Goal: Task Accomplishment & Management: Manage account settings

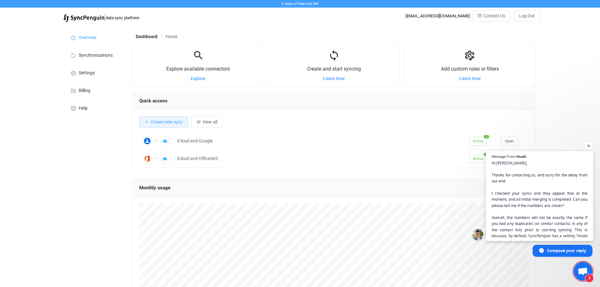
scroll to position [31, 0]
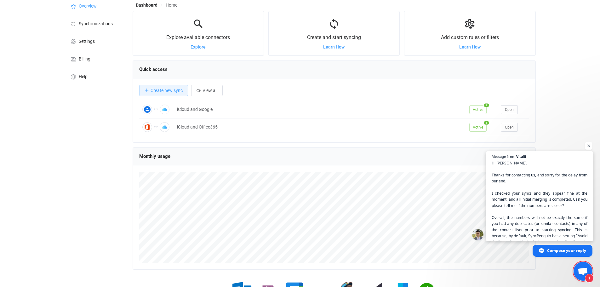
click at [562, 218] on span "Hi [PERSON_NAME], Thanks for contacting us, and sorry for the delay from our en…" at bounding box center [539, 236] width 96 height 152
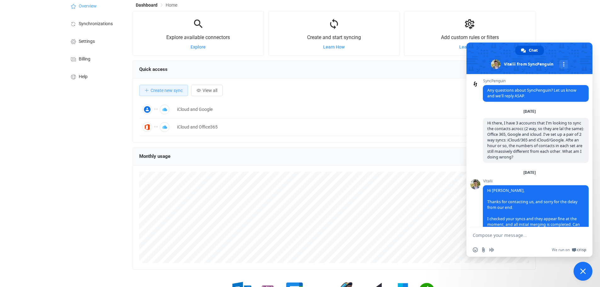
scroll to position [118, 0]
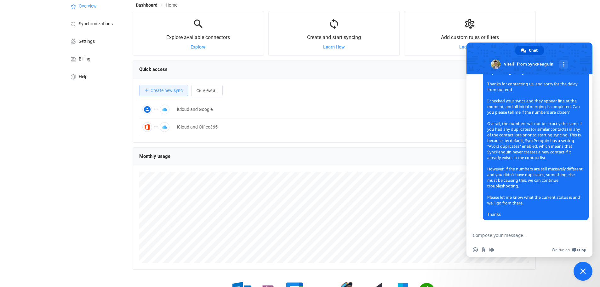
click at [550, 19] on div "6 days of free trial left | data sync platform [EMAIL_ADDRESS][DOMAIN_NAME] Con…" at bounding box center [300, 147] width 600 height 356
click at [565, 51] on span at bounding box center [529, 57] width 126 height 31
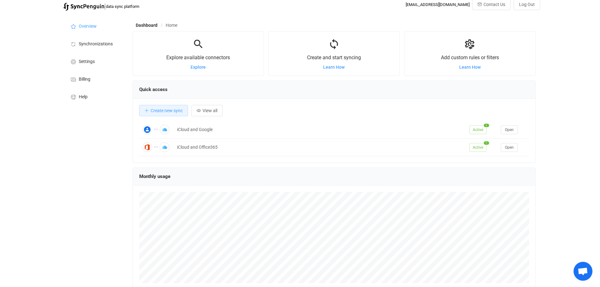
scroll to position [0, 0]
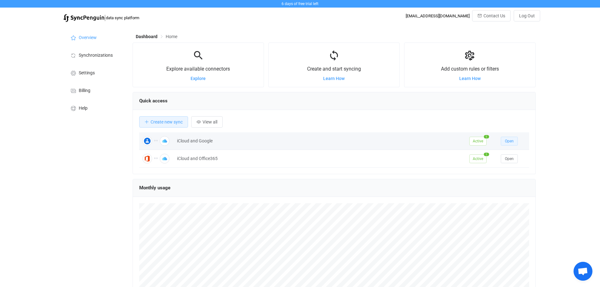
click at [505, 142] on span "Open" at bounding box center [509, 141] width 9 height 4
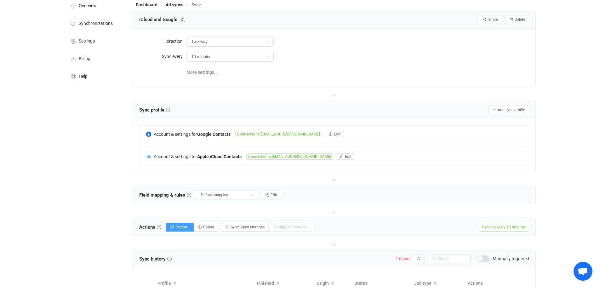
scroll to position [23, 0]
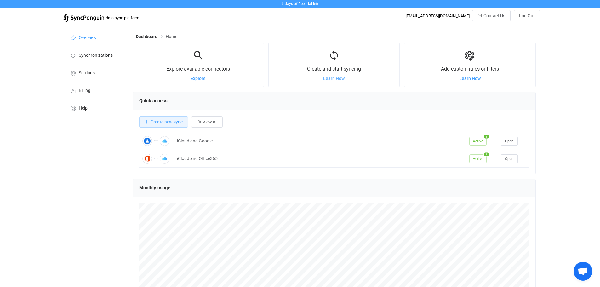
scroll to position [122, 403]
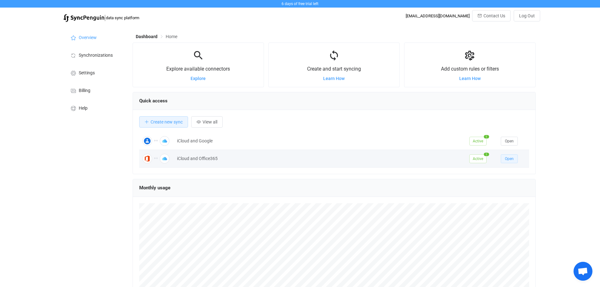
click at [508, 157] on span "Open" at bounding box center [509, 158] width 9 height 4
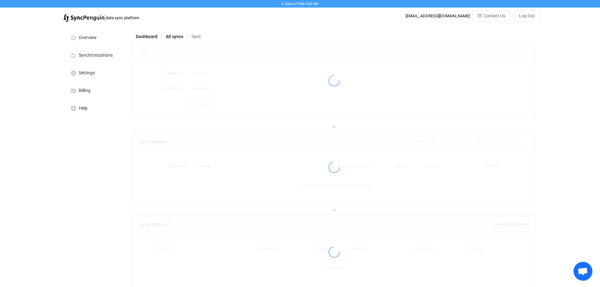
type input "10 minutes"
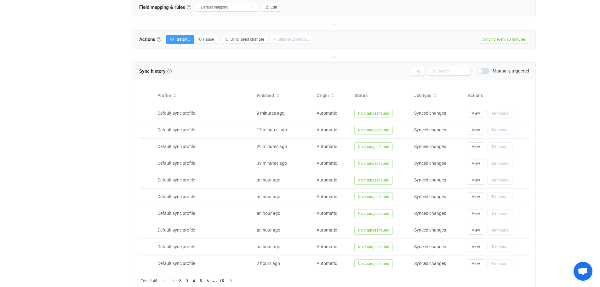
scroll to position [244, 0]
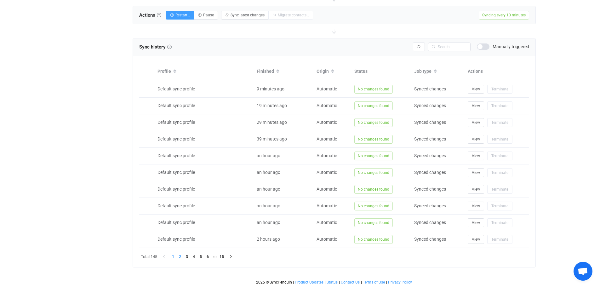
click at [180, 257] on li "2" at bounding box center [180, 256] width 7 height 7
click at [187, 256] on li "3" at bounding box center [186, 256] width 7 height 7
click at [194, 256] on li "4" at bounding box center [193, 256] width 7 height 7
click at [200, 256] on li "5" at bounding box center [200, 256] width 7 height 7
click at [208, 256] on li "6" at bounding box center [207, 256] width 7 height 7
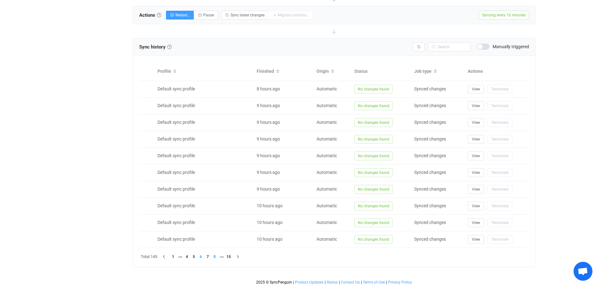
click at [214, 257] on li "8" at bounding box center [214, 256] width 7 height 7
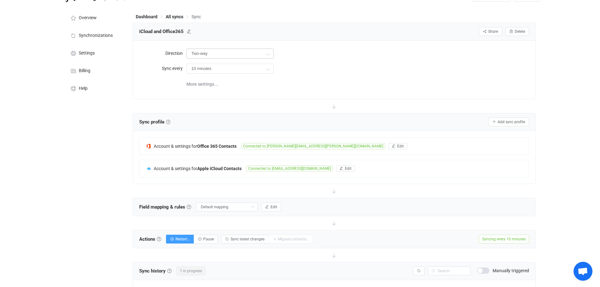
scroll to position [0, 0]
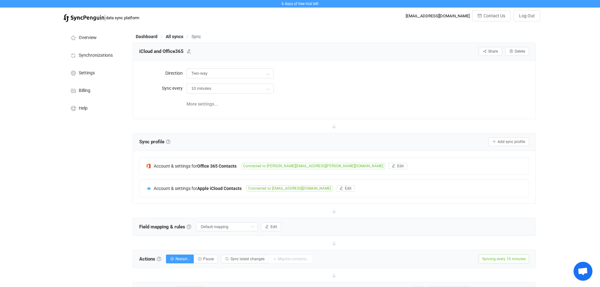
click at [397, 82] on div "10 minutes 10 minutes 15 minutes 30 minutes 1 hour 2 hours 4 hours 8 hours 12 h…" at bounding box center [357, 88] width 342 height 13
click at [165, 35] on span "Dashboard" at bounding box center [151, 36] width 30 height 4
click at [171, 36] on span "All syncs" at bounding box center [175, 36] width 18 height 5
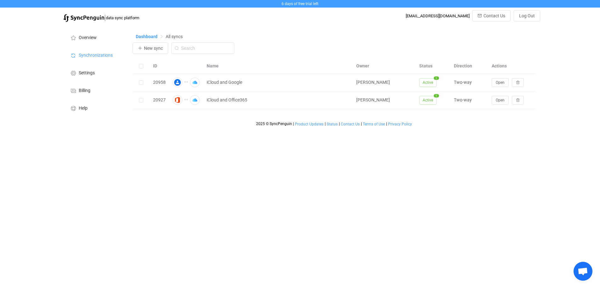
click at [149, 36] on span "Dashboard" at bounding box center [147, 36] width 22 height 5
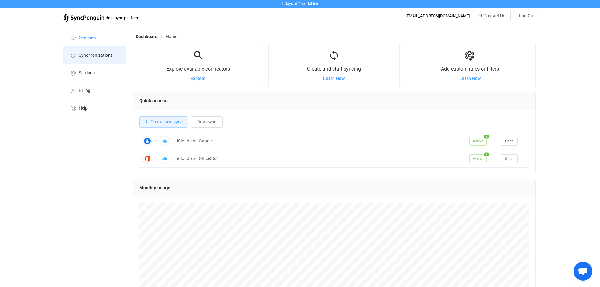
click at [114, 56] on li "Synchronizations" at bounding box center [94, 55] width 63 height 18
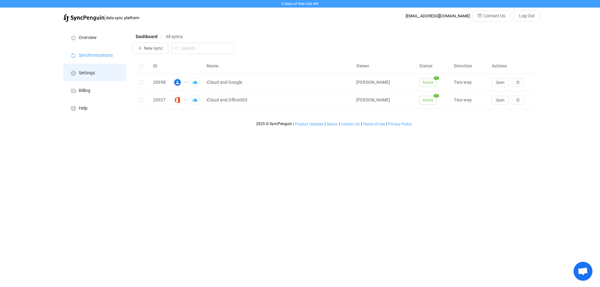
click at [92, 71] on span "Settings" at bounding box center [87, 72] width 16 height 5
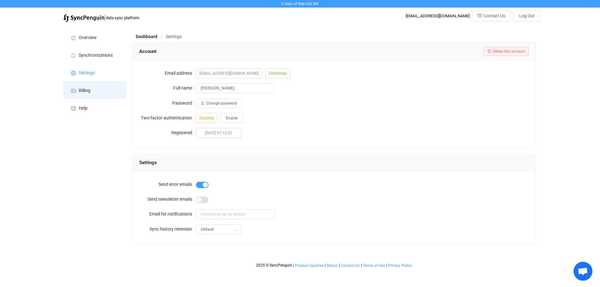
click at [85, 86] on li "Billing" at bounding box center [94, 90] width 63 height 18
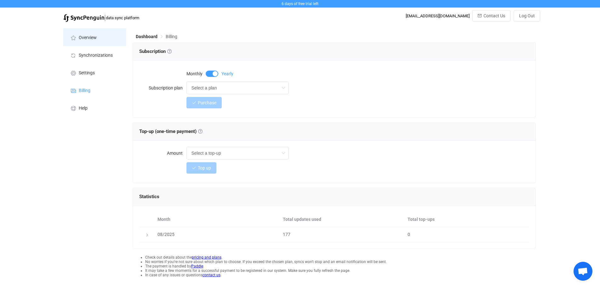
click at [89, 37] on span "Overview" at bounding box center [88, 37] width 18 height 5
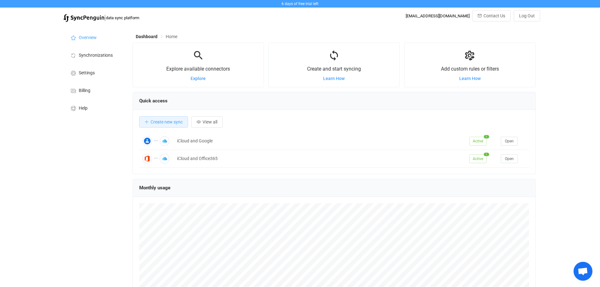
click at [85, 175] on div "Overview Synchronizations Settings Billing Help" at bounding box center [94, 190] width 69 height 330
click at [99, 74] on li "Settings" at bounding box center [94, 73] width 63 height 18
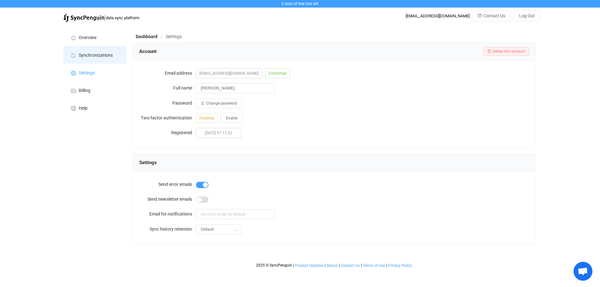
click at [101, 53] on span "Synchronizations" at bounding box center [96, 55] width 34 height 5
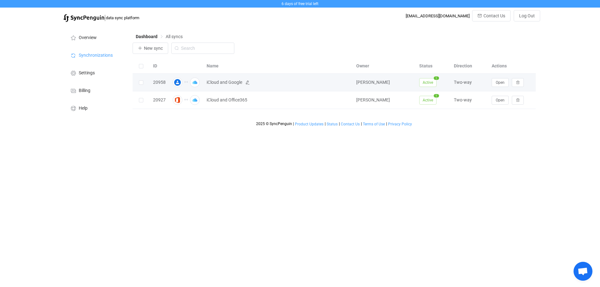
click at [221, 83] on span "iCloud and Google" at bounding box center [224, 82] width 36 height 7
click at [503, 82] on span "Open" at bounding box center [499, 82] width 9 height 4
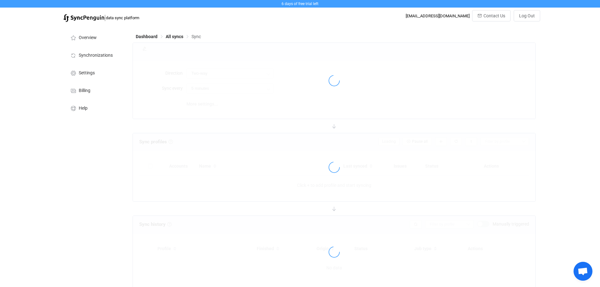
type input "10 minutes"
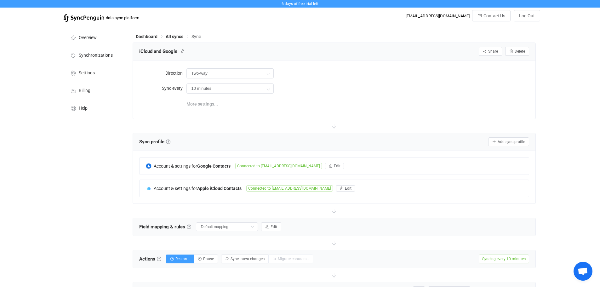
click at [202, 101] on span "More settings..." at bounding box center [201, 104] width 31 height 13
click at [79, 109] on span "Help" at bounding box center [83, 108] width 9 height 5
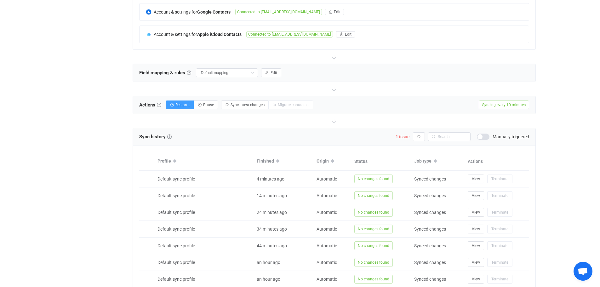
scroll to position [157, 0]
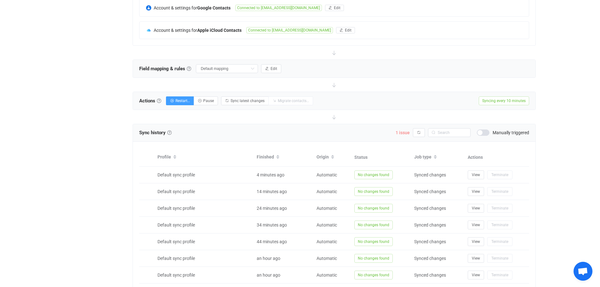
click at [403, 130] on span "1 issue" at bounding box center [402, 132] width 14 height 5
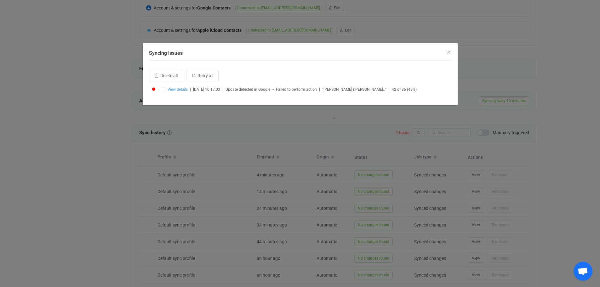
click at [181, 89] on span "View details" at bounding box center [177, 89] width 20 height 4
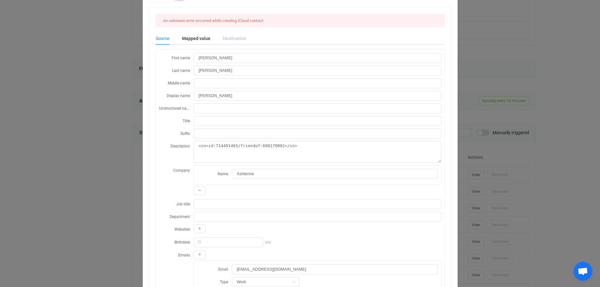
scroll to position [0, 0]
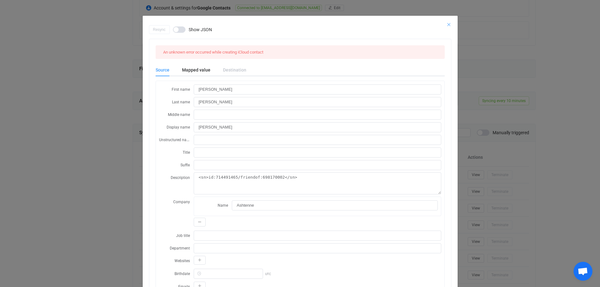
click at [446, 25] on icon "Close" at bounding box center [448, 24] width 5 height 5
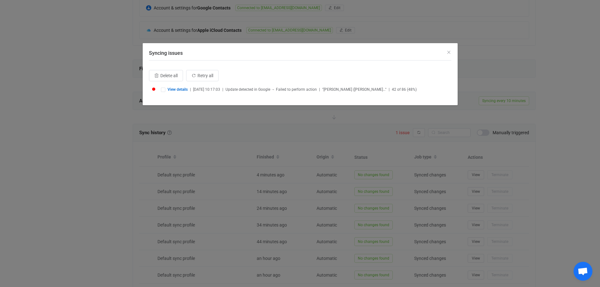
click at [447, 56] on div "Syncing issues" at bounding box center [300, 51] width 315 height 17
click at [446, 53] on icon "Close" at bounding box center [448, 52] width 5 height 5
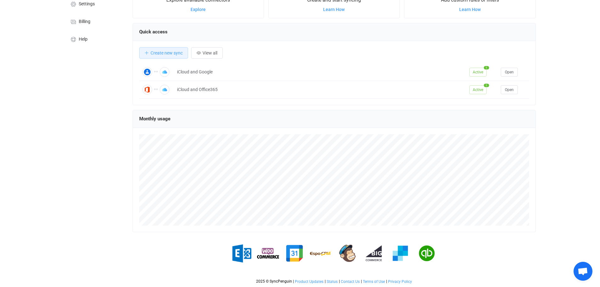
scroll to position [70, 0]
click at [90, 107] on div "Overview Synchronizations Settings Billing Help" at bounding box center [94, 121] width 69 height 330
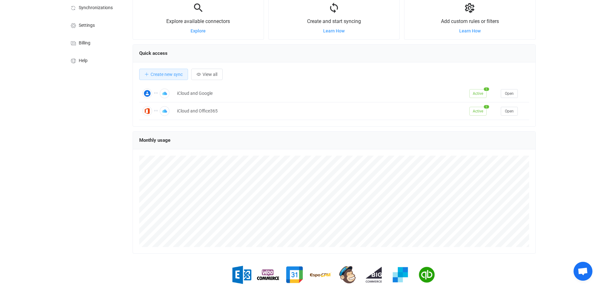
scroll to position [0, 0]
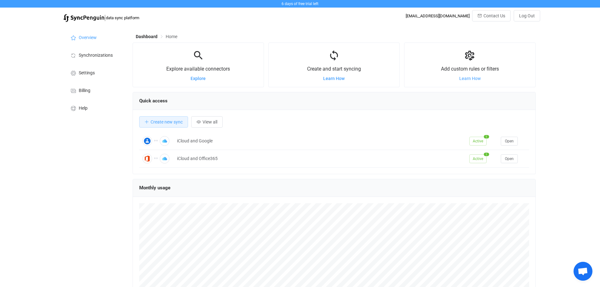
click at [474, 78] on span "Learn How" at bounding box center [469, 78] width 21 height 5
